Goal: Information Seeking & Learning: Learn about a topic

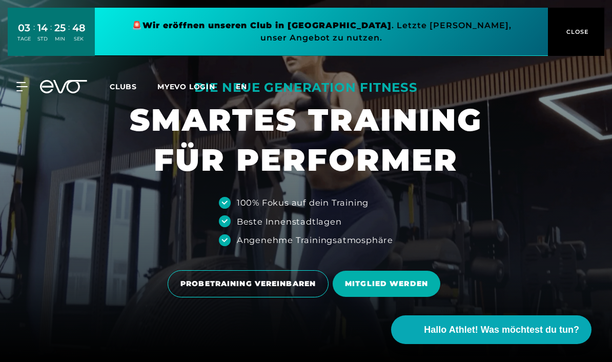
click at [241, 86] on span "en" at bounding box center [241, 86] width 11 height 9
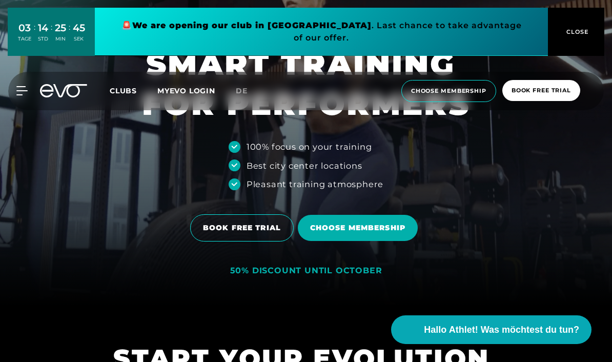
scroll to position [74, 0]
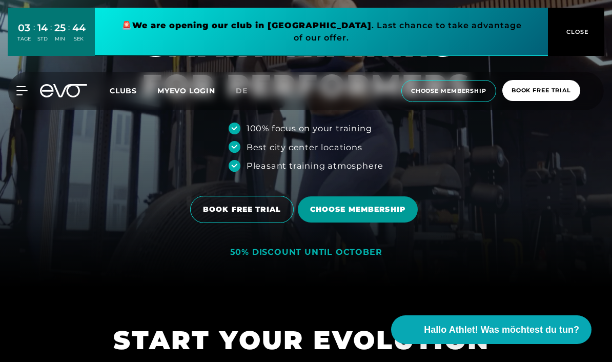
click at [350, 215] on span "Choose membership" at bounding box center [357, 209] width 95 height 11
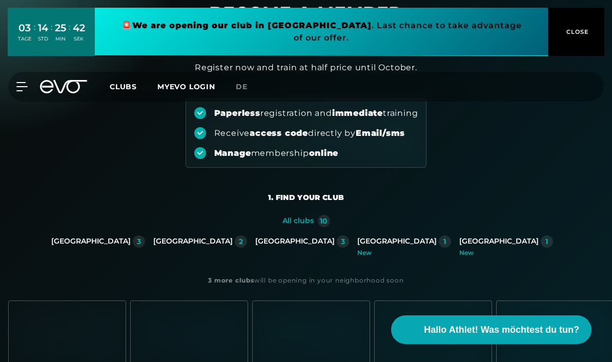
scroll to position [50, 0]
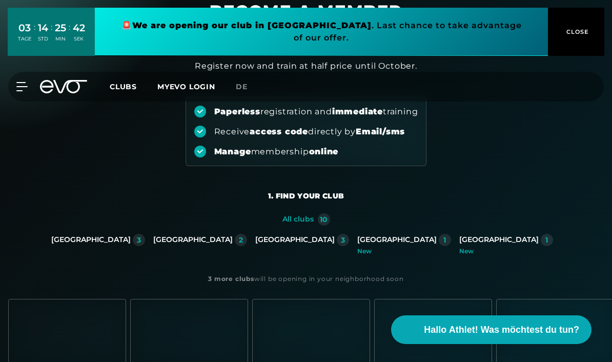
click at [233, 239] on div "[GEOGRAPHIC_DATA]" at bounding box center [192, 239] width 79 height 9
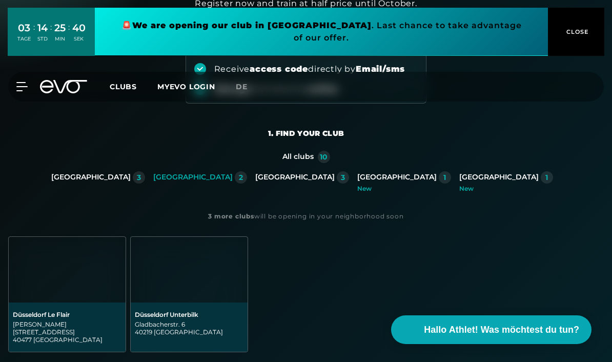
scroll to position [124, 0]
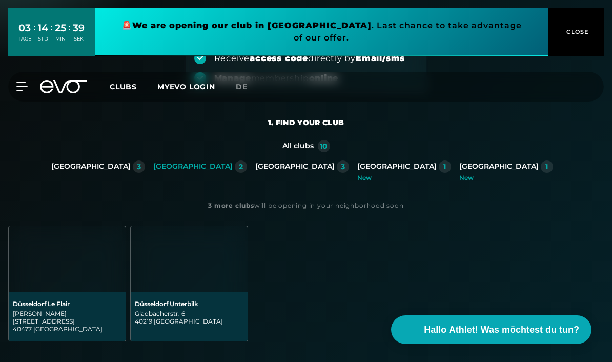
click at [172, 269] on img at bounding box center [189, 259] width 117 height 66
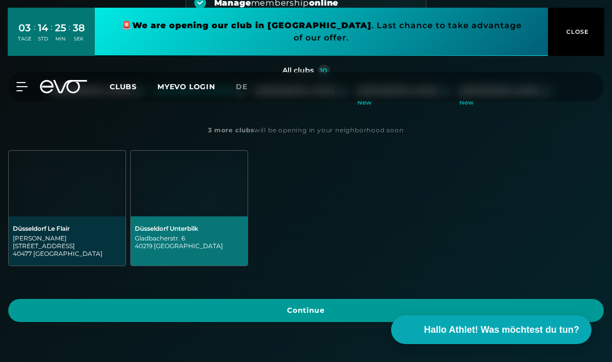
click at [184, 305] on span "Continue" at bounding box center [306, 310] width 571 height 11
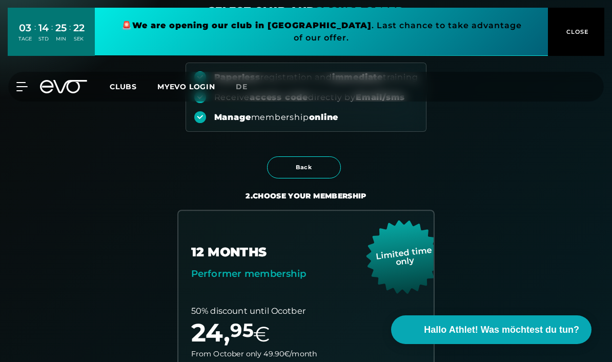
scroll to position [0, 0]
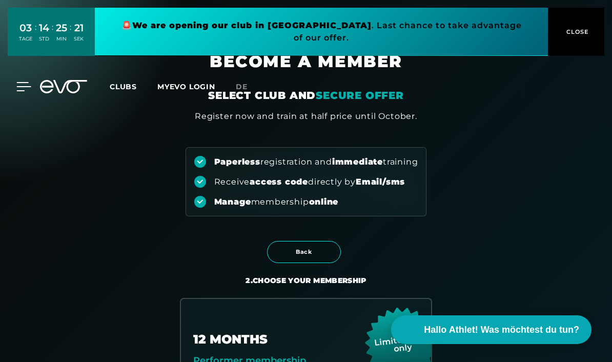
click at [23, 88] on icon at bounding box center [23, 86] width 15 height 9
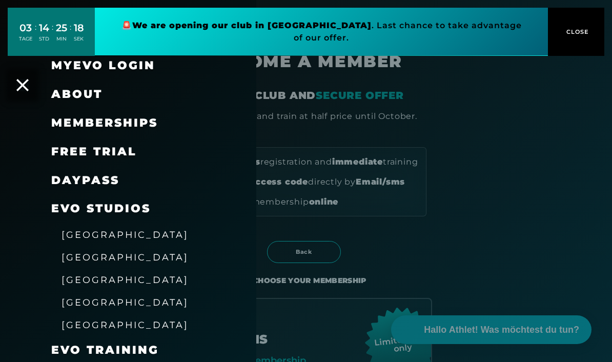
click at [97, 234] on span "[GEOGRAPHIC_DATA]" at bounding box center [125, 234] width 127 height 11
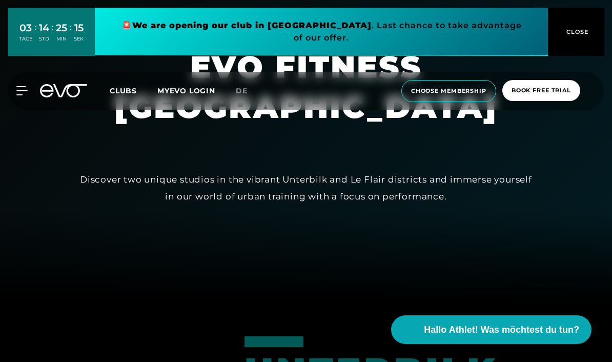
scroll to position [98, 0]
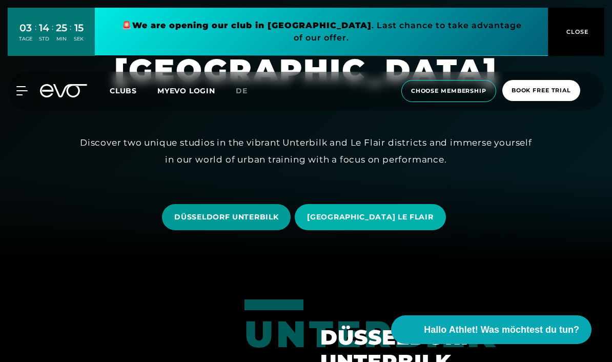
click at [257, 230] on span "DÜSSELDORF UNTERBILK" at bounding box center [226, 217] width 129 height 26
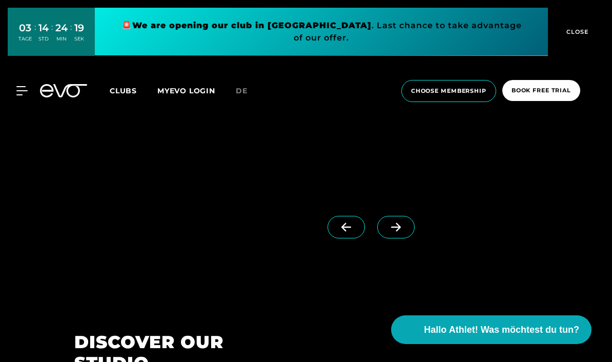
scroll to position [884, 0]
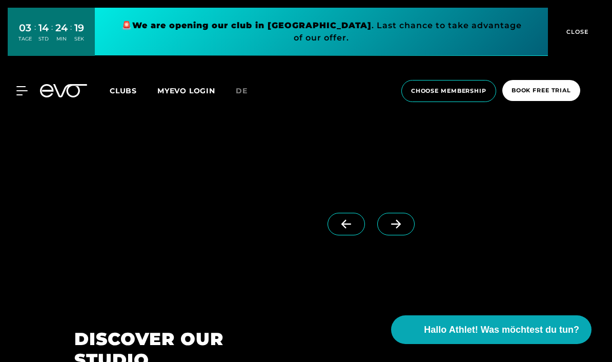
click at [384, 235] on span at bounding box center [395, 224] width 37 height 23
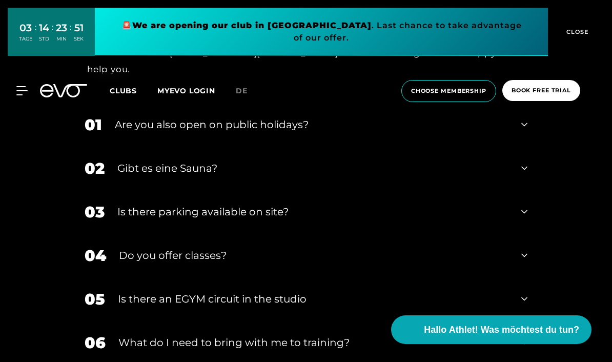
scroll to position [3257, 0]
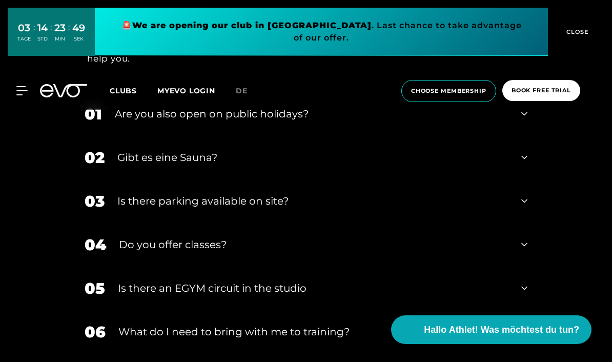
click at [197, 165] on div "Gibt es eine Sauna?" at bounding box center [312, 157] width 391 height 15
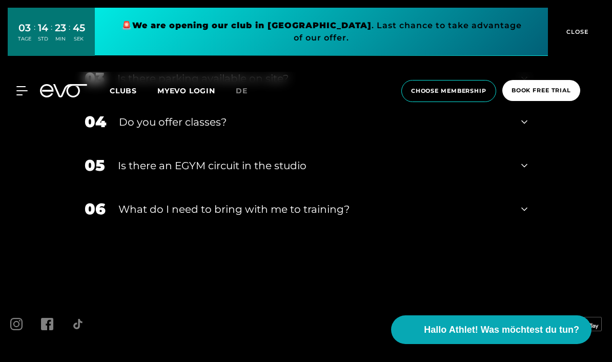
scroll to position [3447, 0]
click at [198, 217] on div "What do I need to bring with me to training?" at bounding box center [313, 209] width 390 height 15
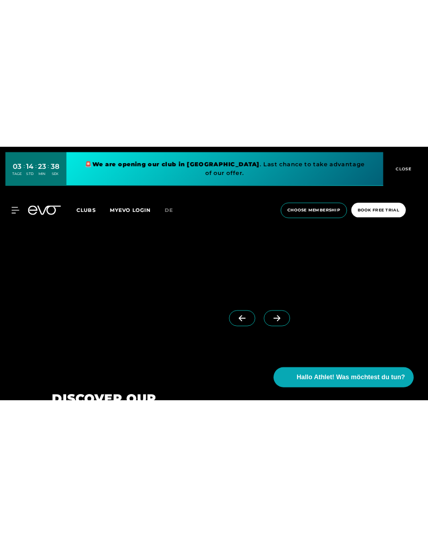
scroll to position [1072, 0]
